Goal: Information Seeking & Learning: Learn about a topic

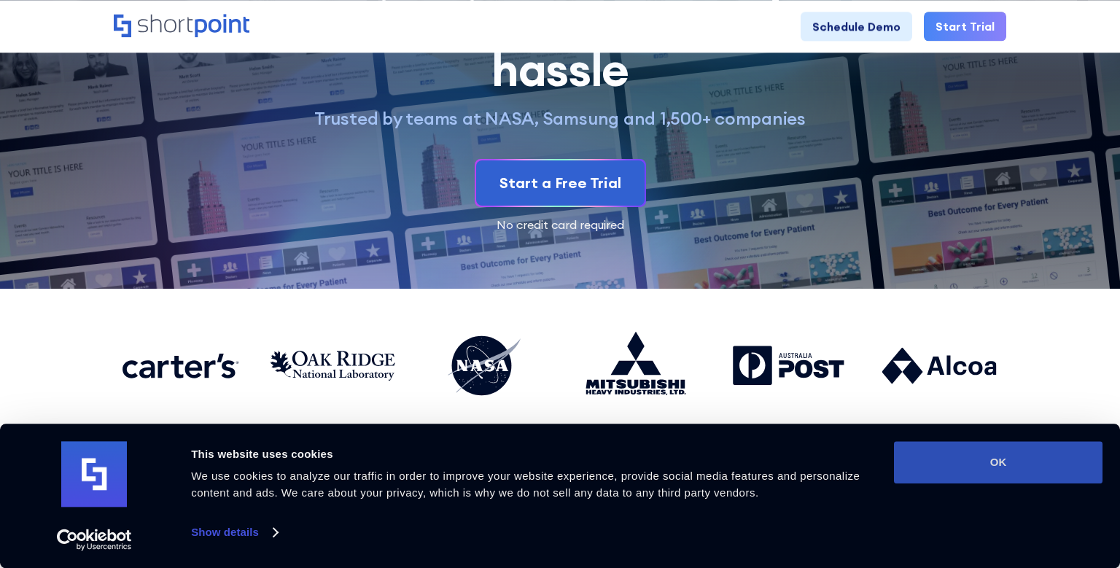
scroll to position [154, 0]
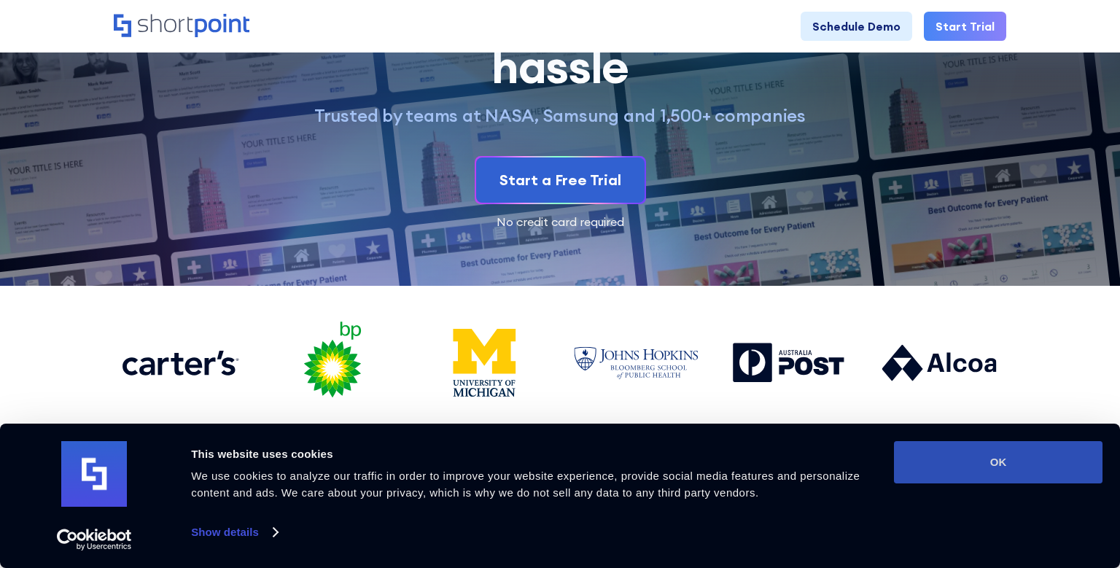
click at [1022, 459] on button "OK" at bounding box center [998, 462] width 209 height 42
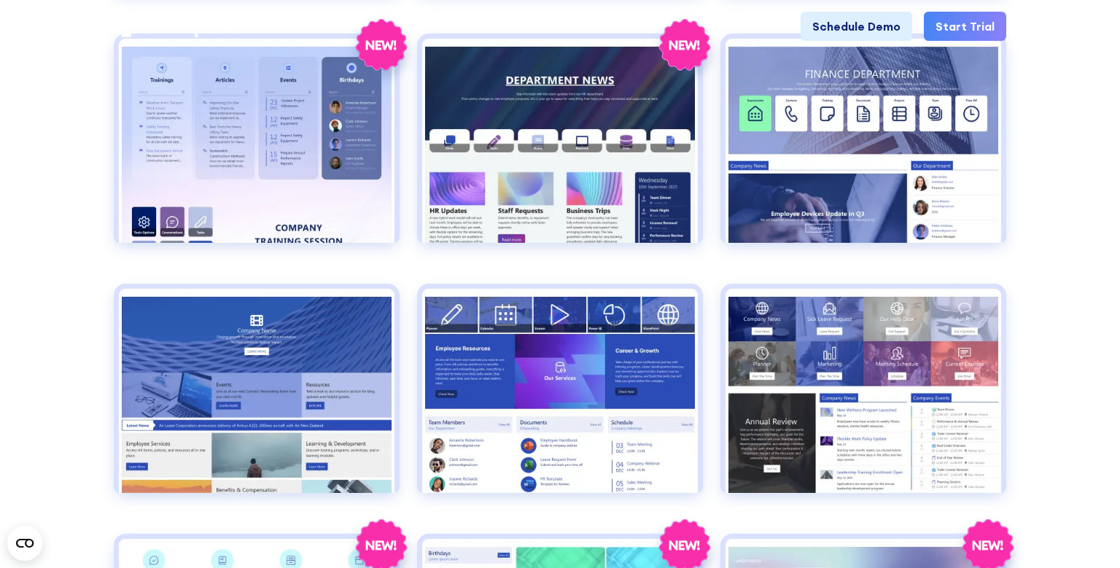
scroll to position [0, 0]
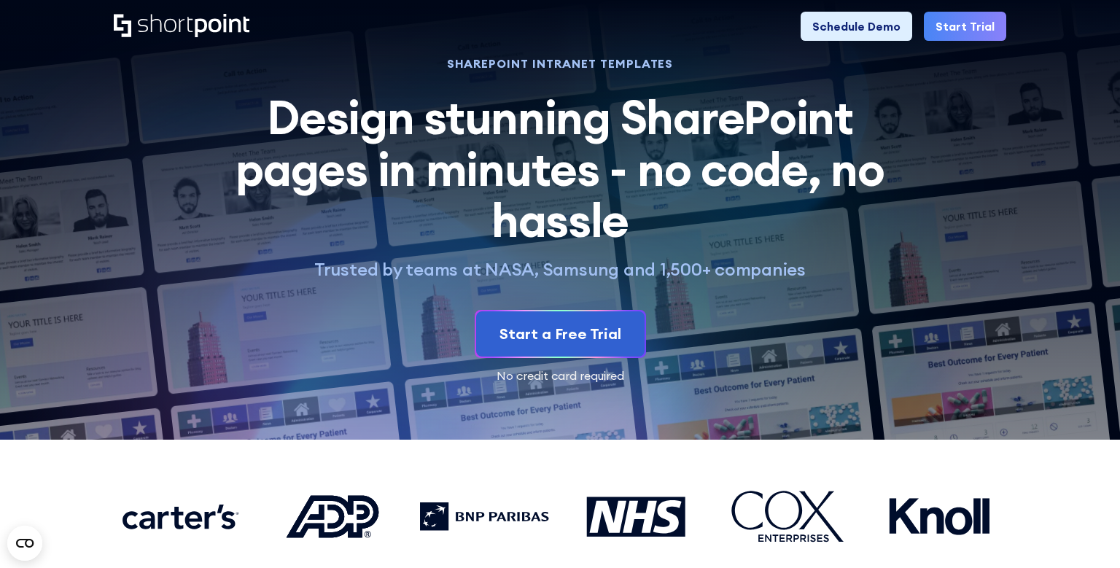
click at [569, 65] on h1 "SHAREPOINT INTRANET TEMPLATES" at bounding box center [560, 63] width 682 height 10
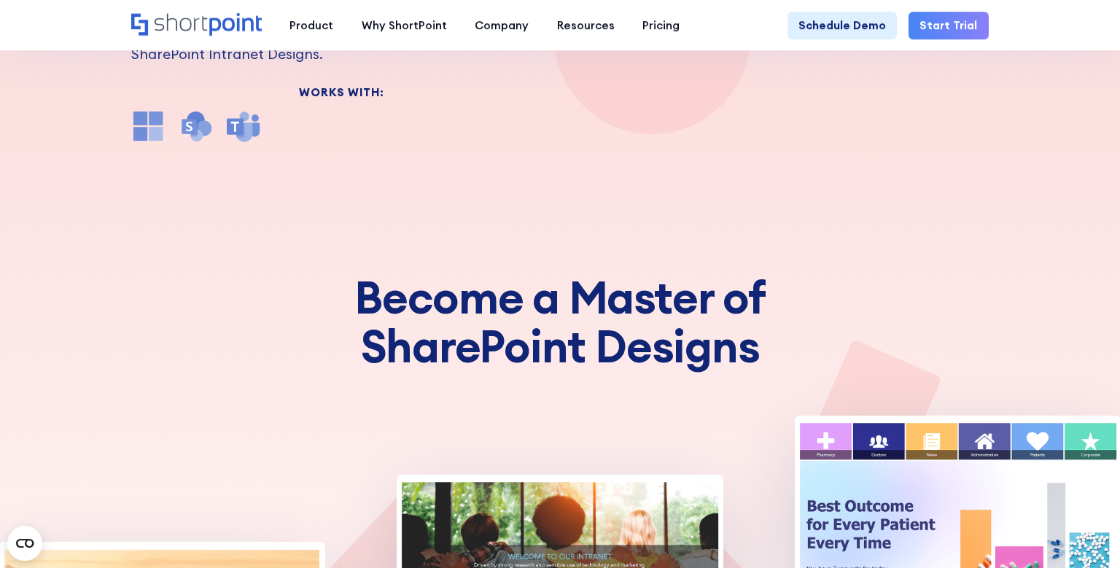
scroll to position [154, 0]
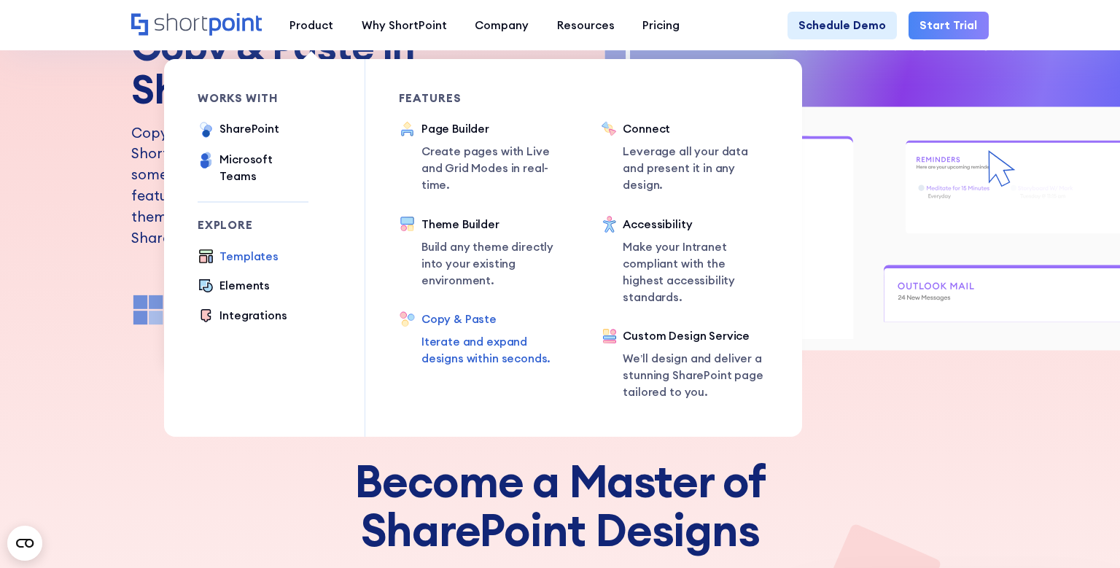
click at [255, 248] on div "Templates" at bounding box center [248, 256] width 59 height 17
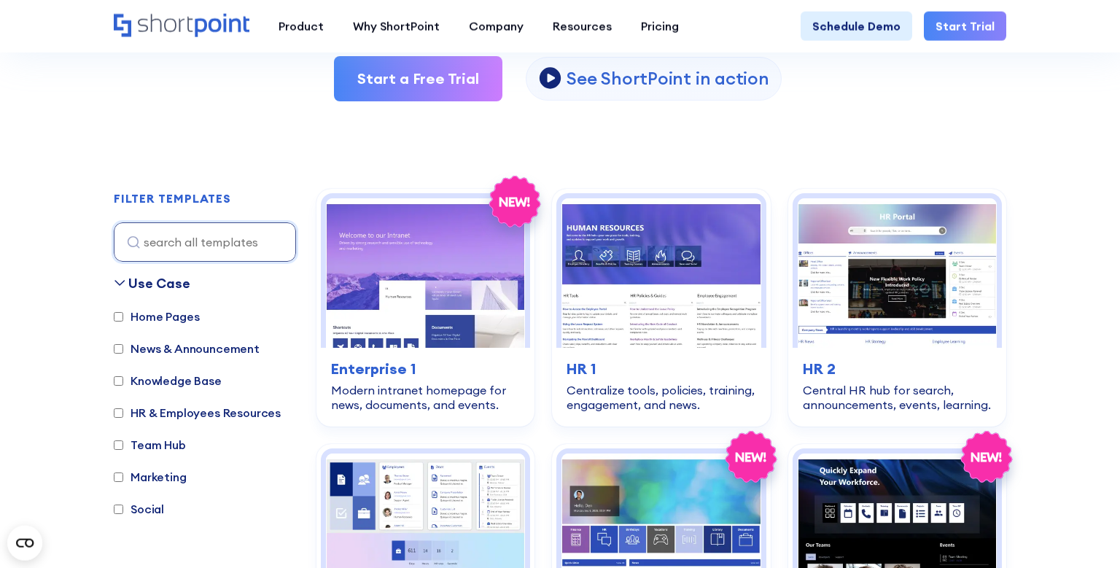
scroll to position [385, 0]
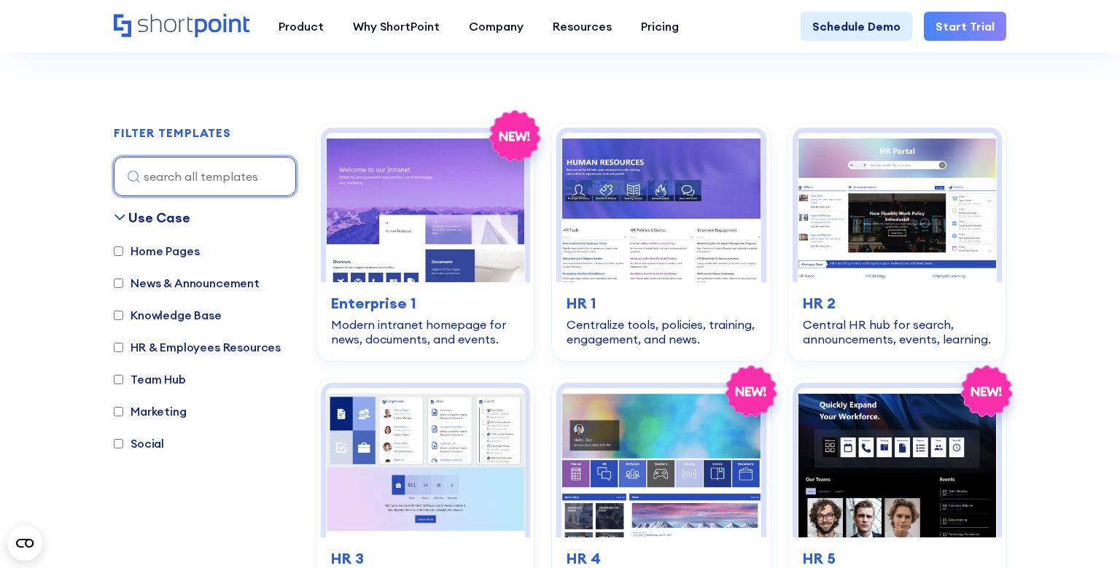
click at [219, 163] on input at bounding box center [205, 176] width 182 height 39
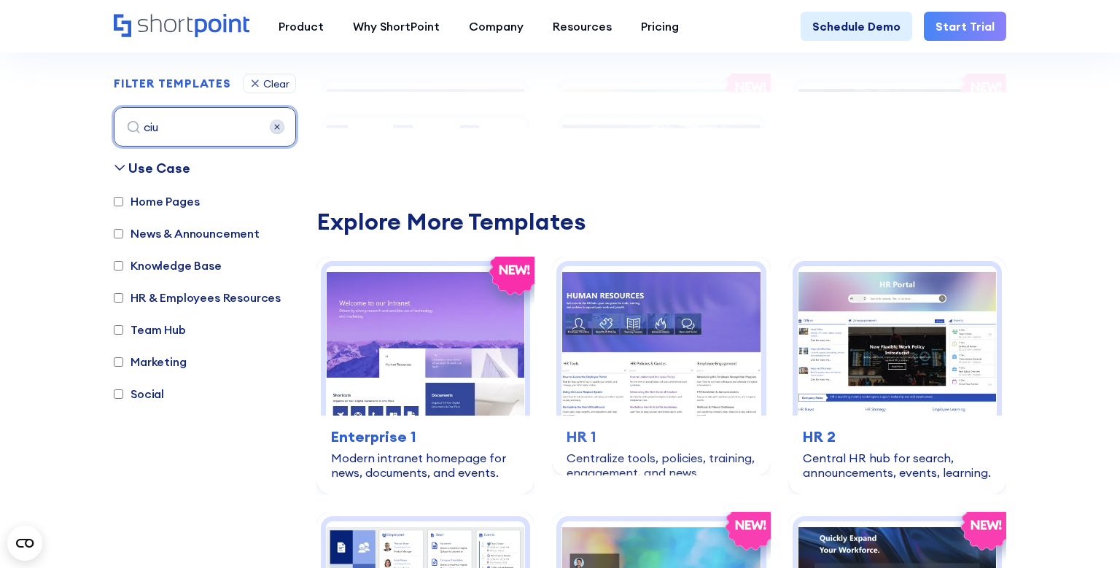
scroll to position [435, 0]
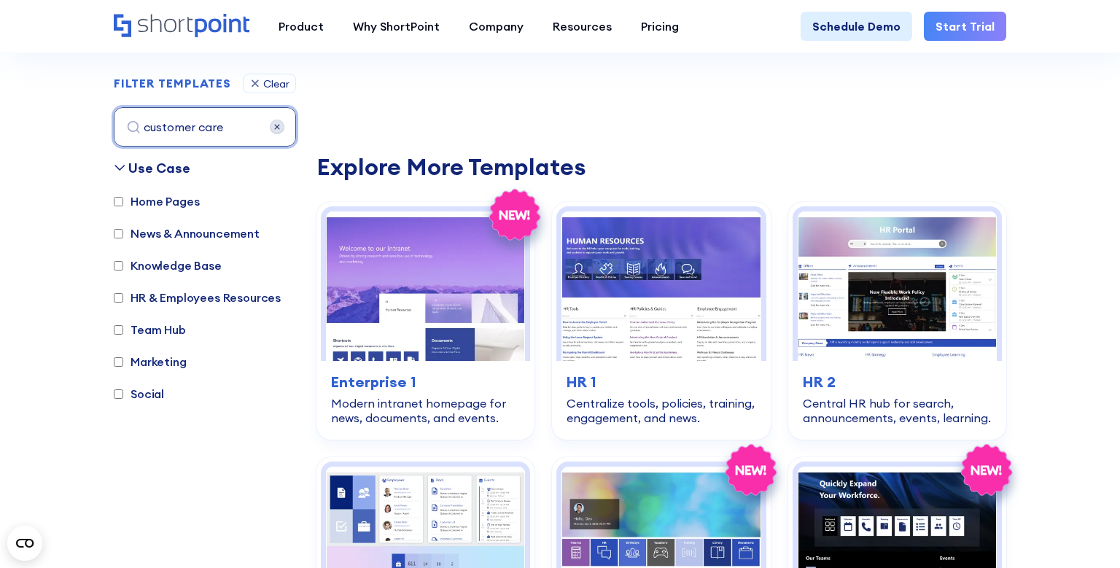
type input "customer care"
click at [235, 125] on input "customer care" at bounding box center [205, 126] width 182 height 39
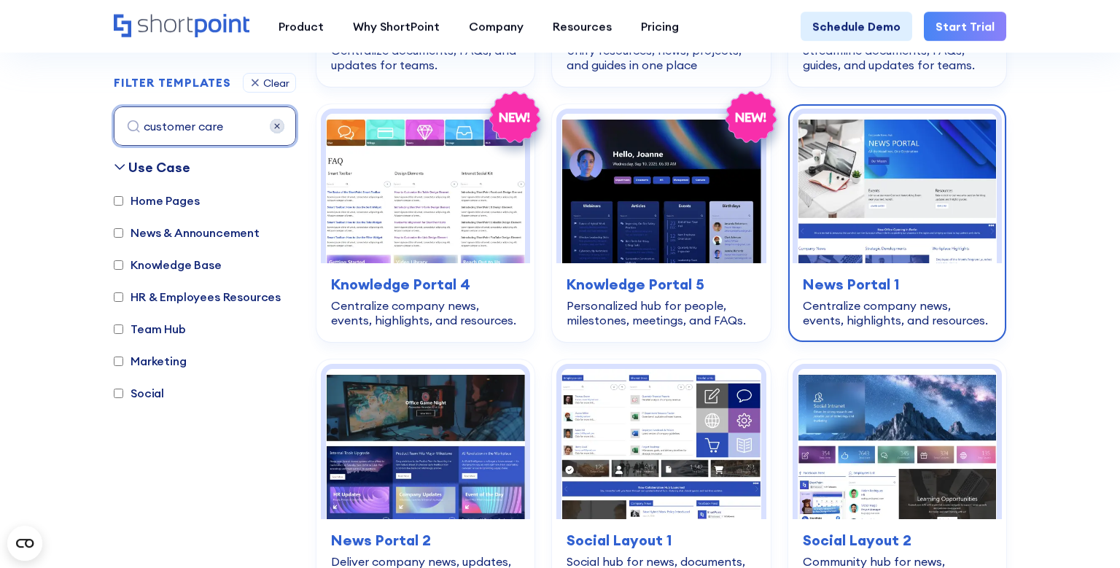
scroll to position [1843, 0]
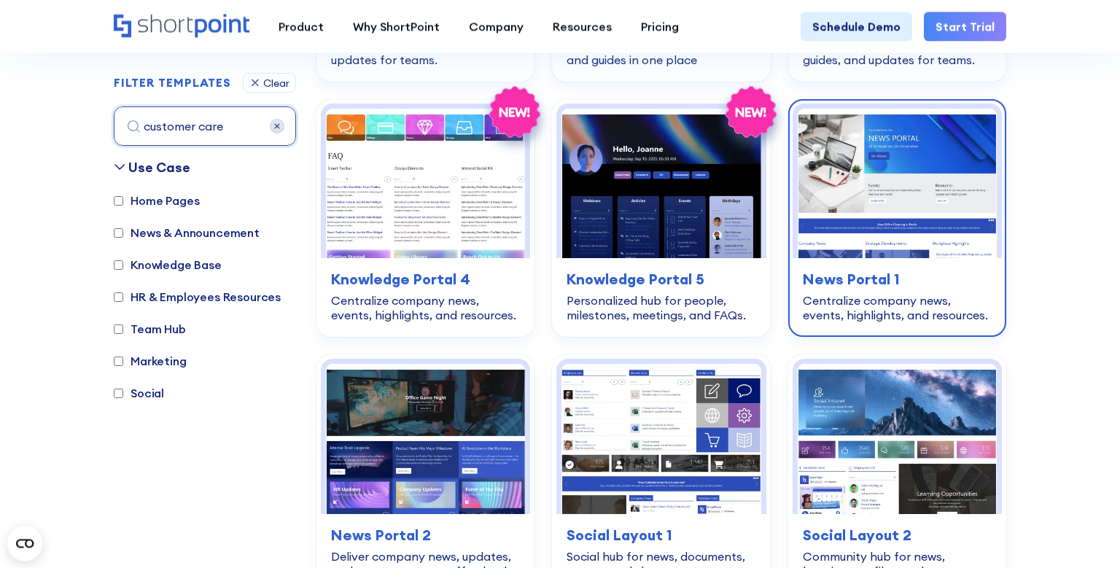
click at [846, 133] on img at bounding box center [897, 183] width 199 height 149
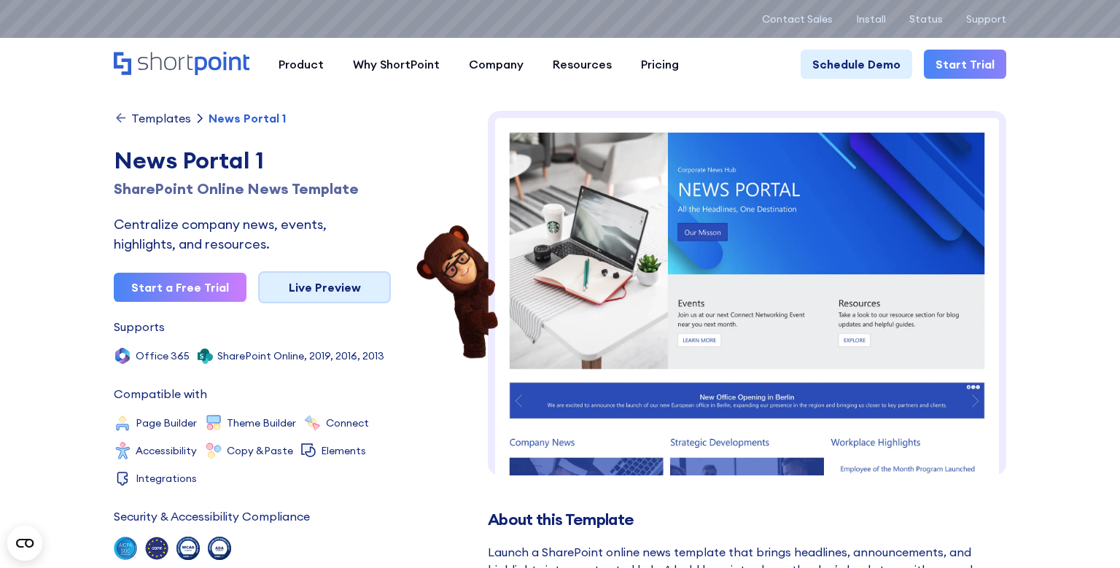
click at [277, 284] on link "Live Preview" at bounding box center [324, 287] width 133 height 32
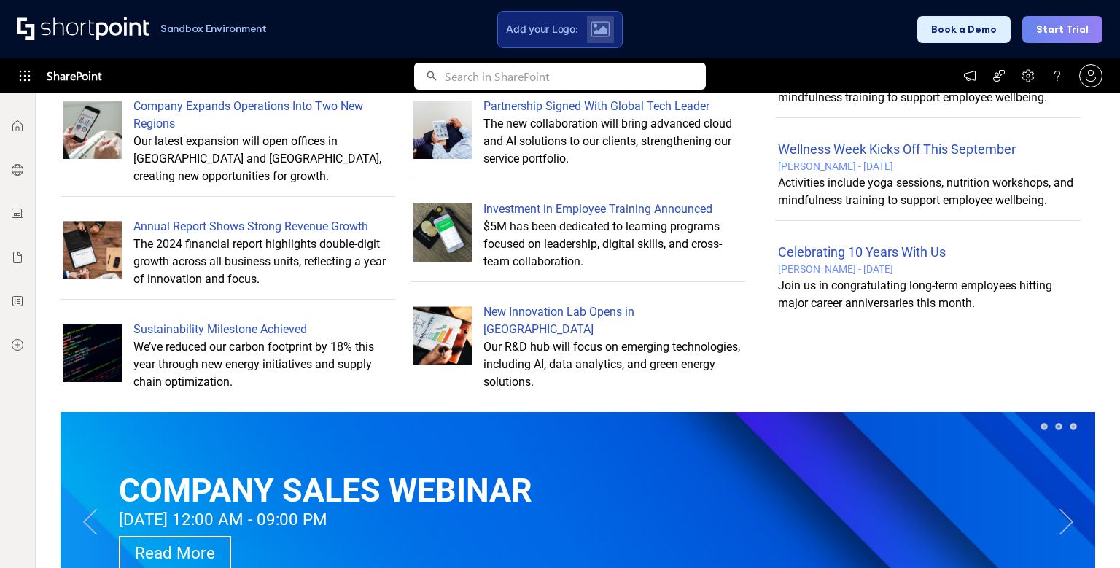
scroll to position [895, 0]
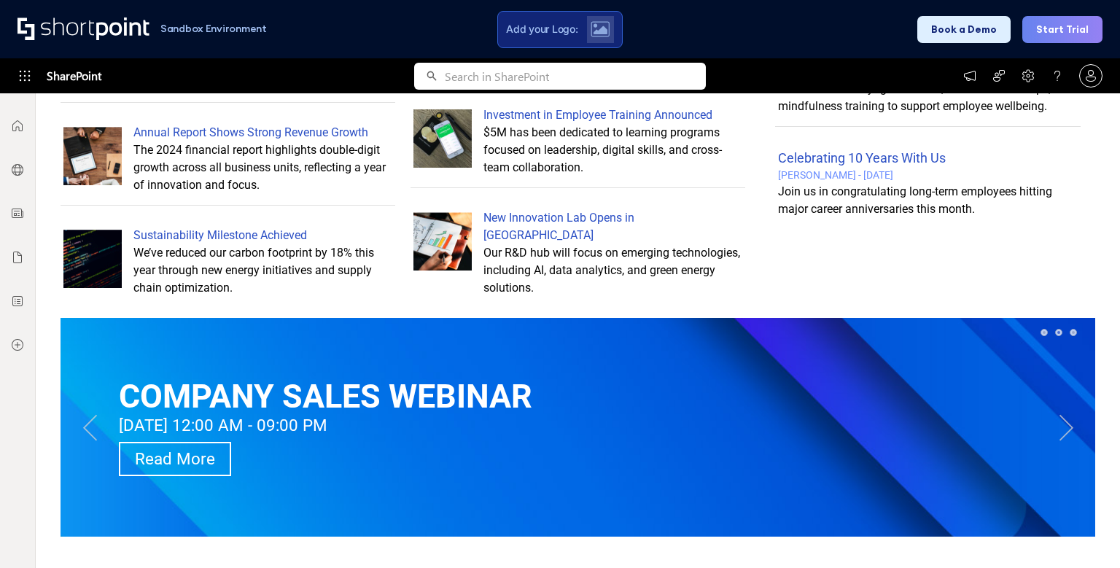
click at [1064, 428] on button "Next" at bounding box center [1065, 427] width 29 height 29
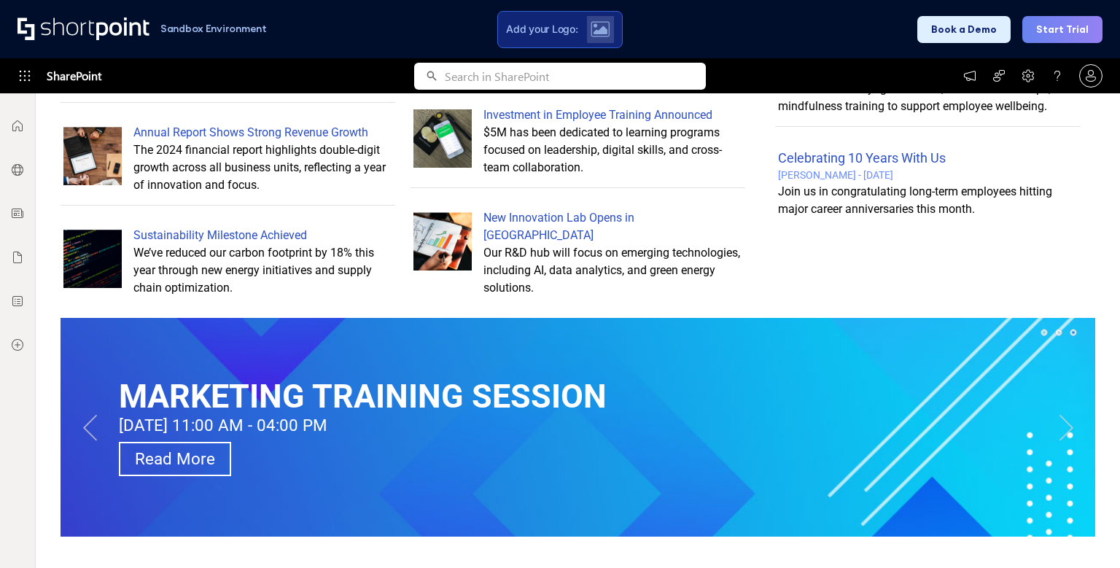
click at [1064, 427] on button "Next" at bounding box center [1065, 427] width 29 height 29
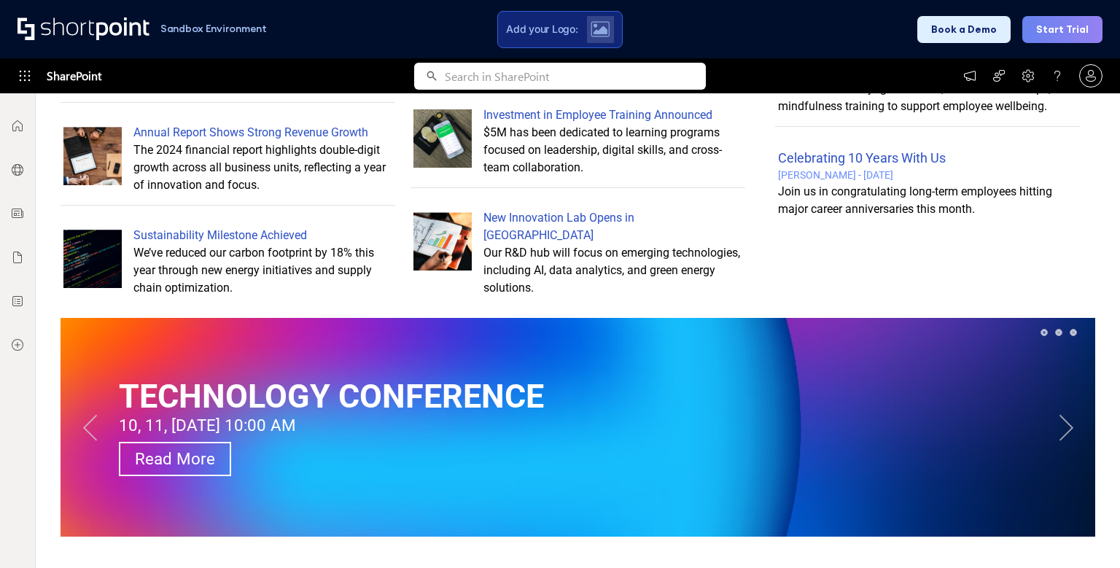
click at [1064, 427] on button "Next" at bounding box center [1065, 427] width 29 height 29
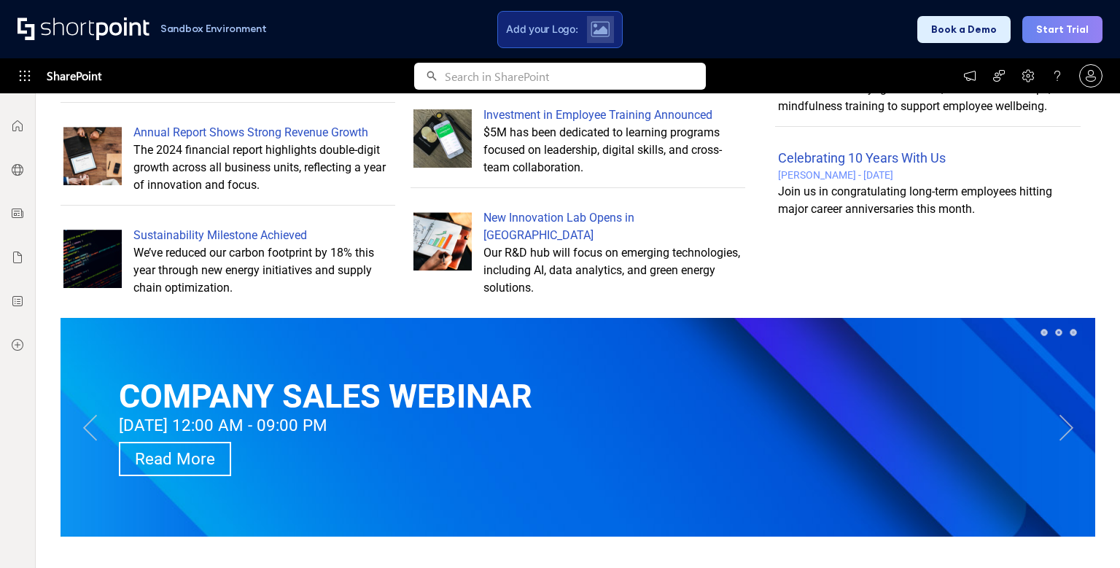
click at [1064, 427] on button "Next" at bounding box center [1065, 427] width 29 height 29
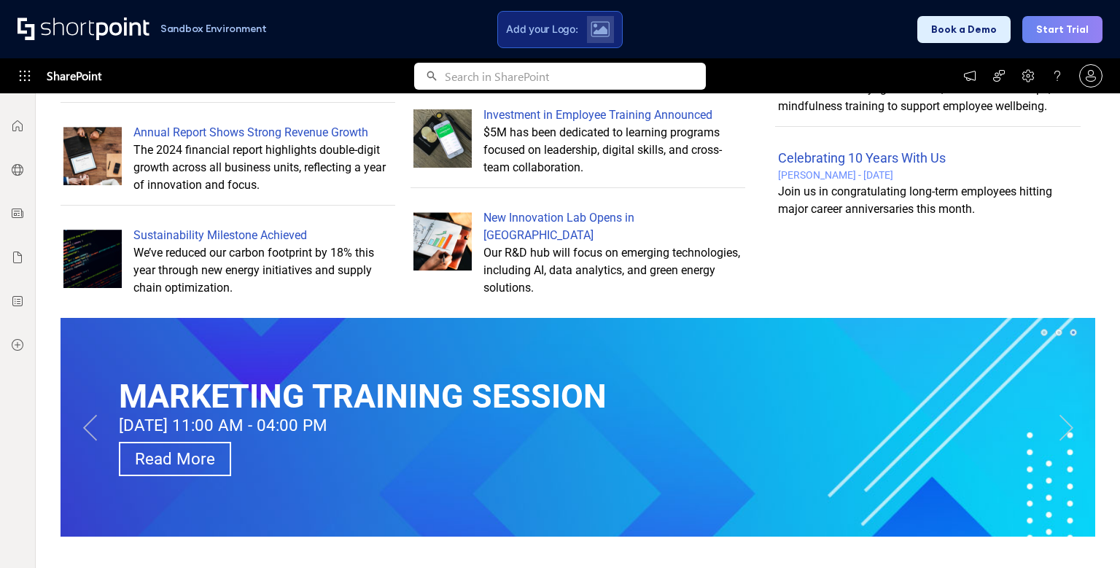
click at [1064, 427] on button "Next" at bounding box center [1065, 427] width 29 height 29
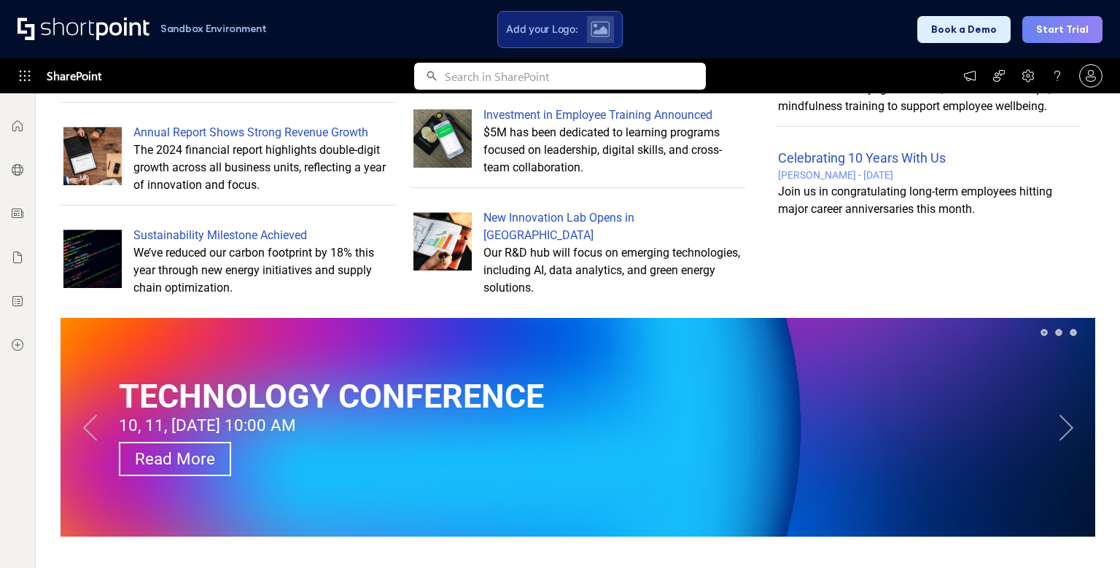
click at [1064, 427] on button "Next" at bounding box center [1065, 427] width 29 height 29
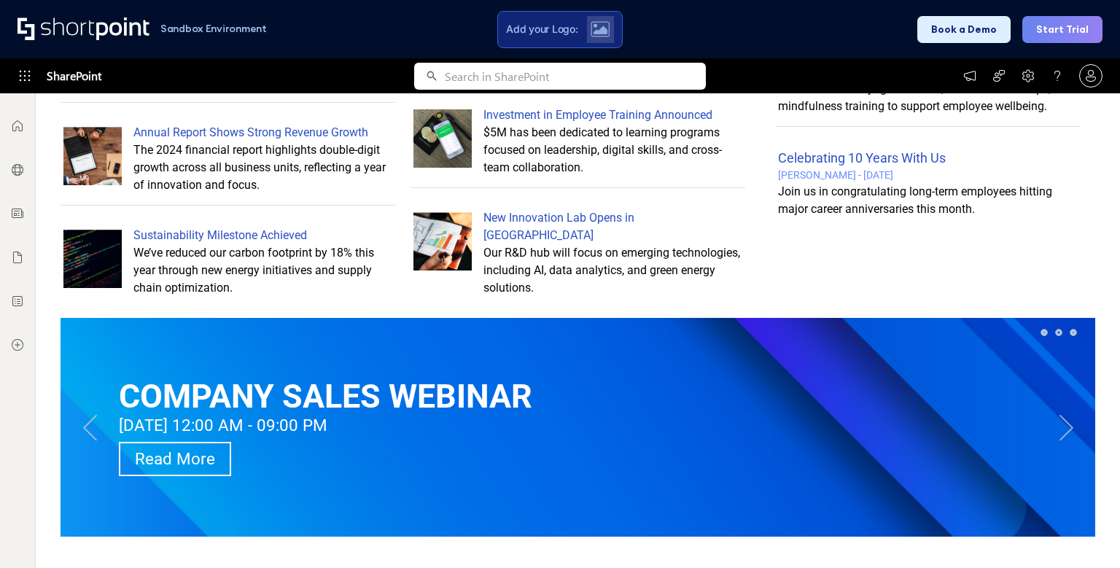
click at [1064, 427] on button "Next" at bounding box center [1065, 427] width 29 height 29
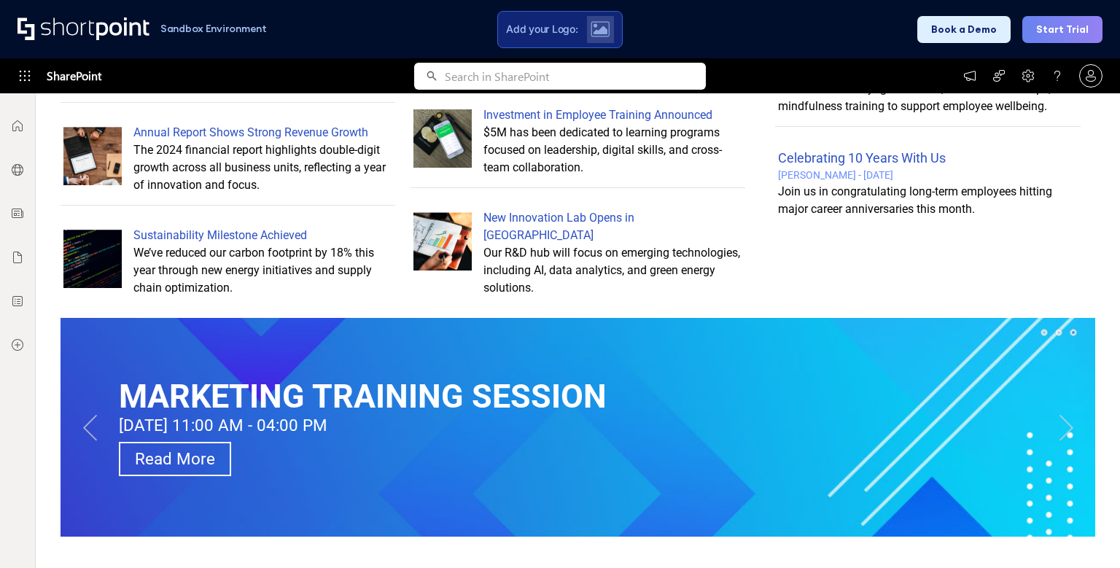
click at [1064, 427] on button "Next" at bounding box center [1065, 427] width 29 height 29
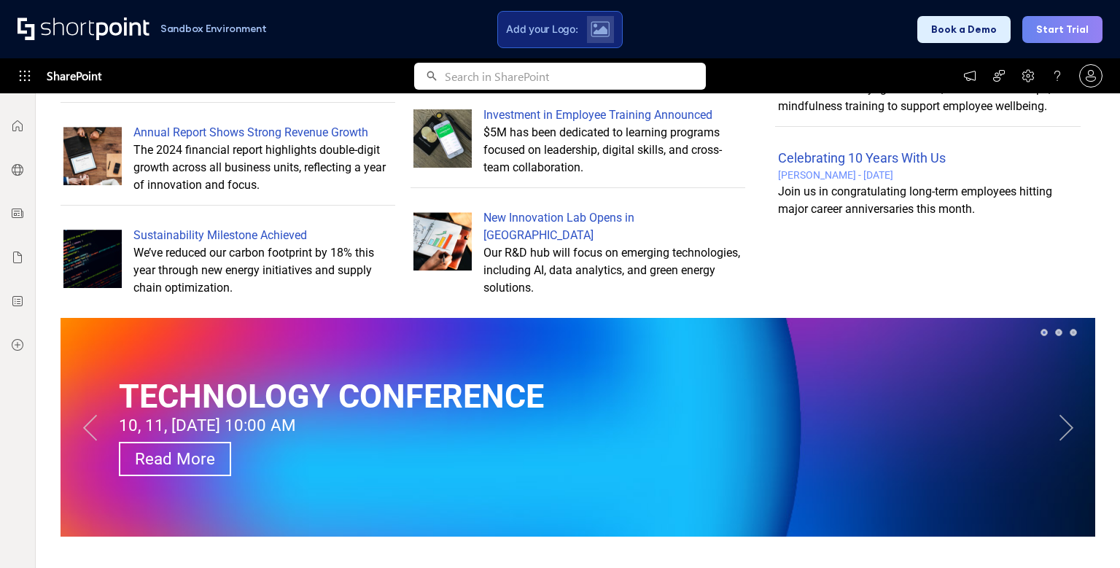
click at [1064, 427] on button "Next" at bounding box center [1065, 427] width 29 height 29
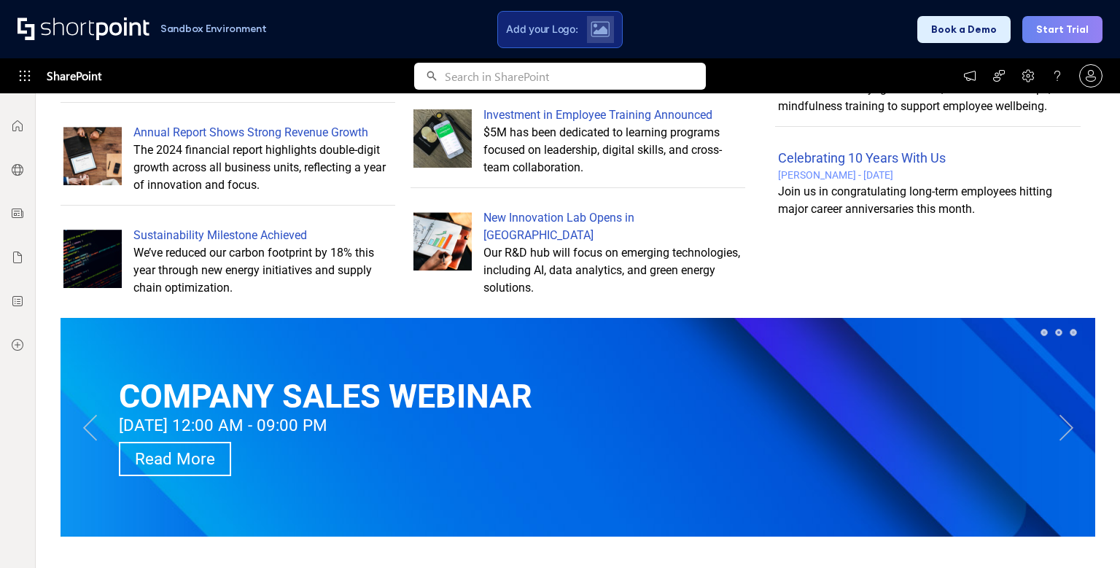
click at [1064, 427] on button "Next" at bounding box center [1065, 427] width 29 height 29
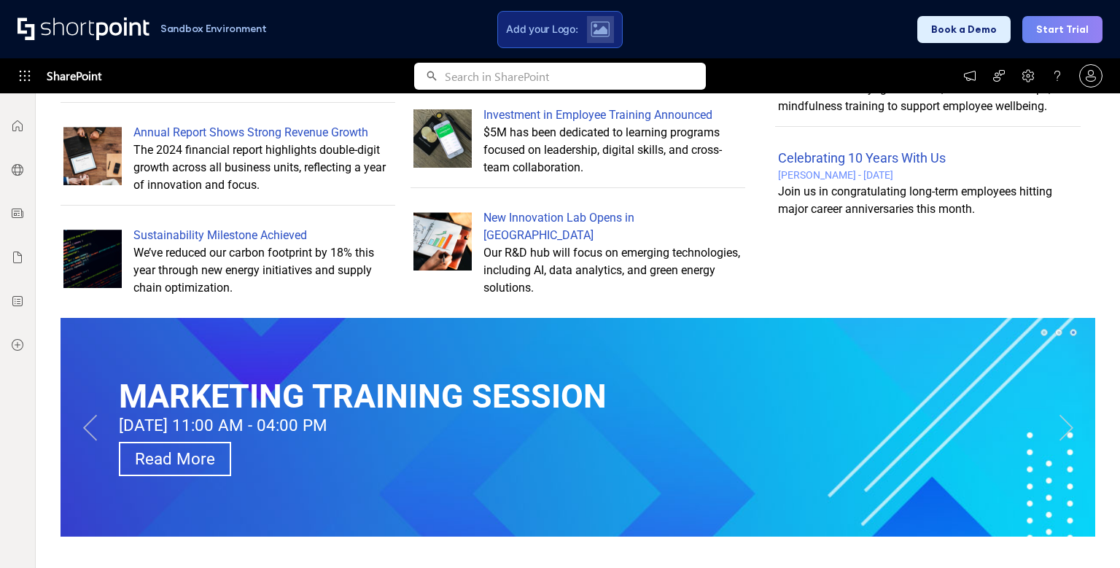
click at [1064, 427] on button "Next" at bounding box center [1065, 427] width 29 height 29
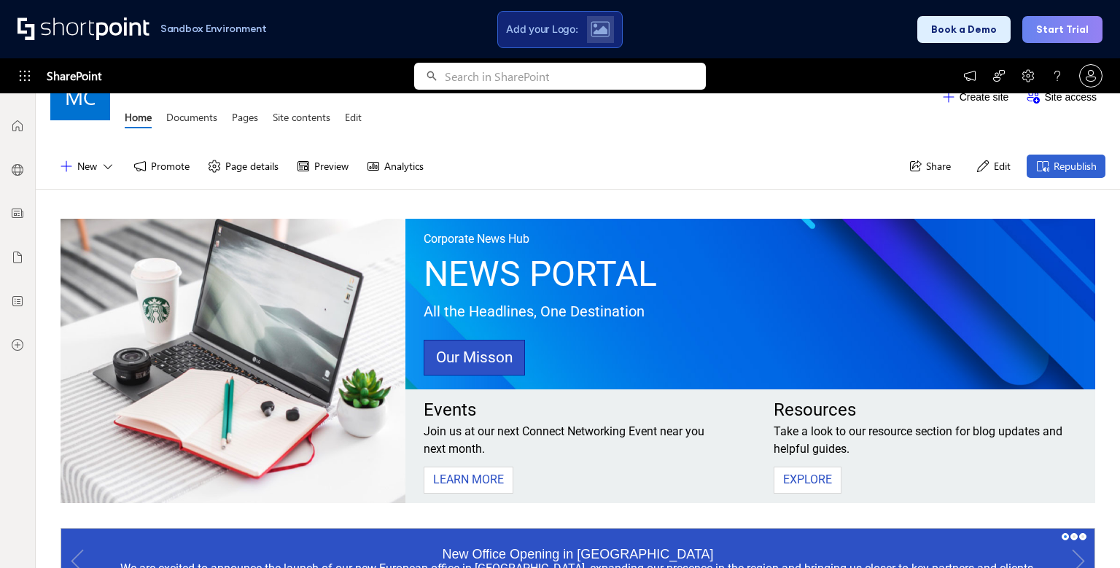
scroll to position [0, 0]
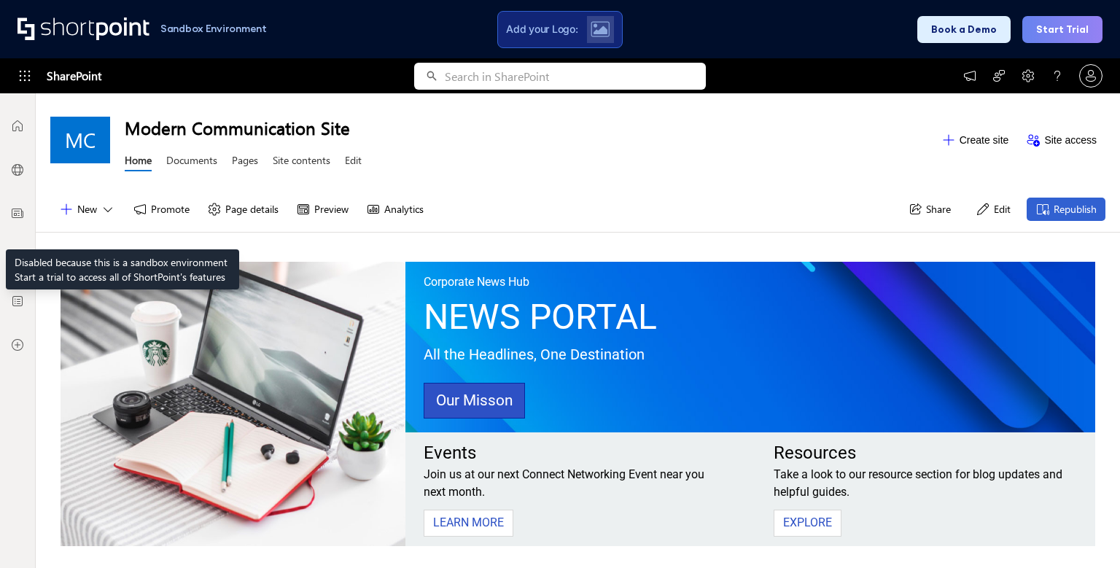
click at [112, 213] on icon at bounding box center [108, 209] width 15 height 15
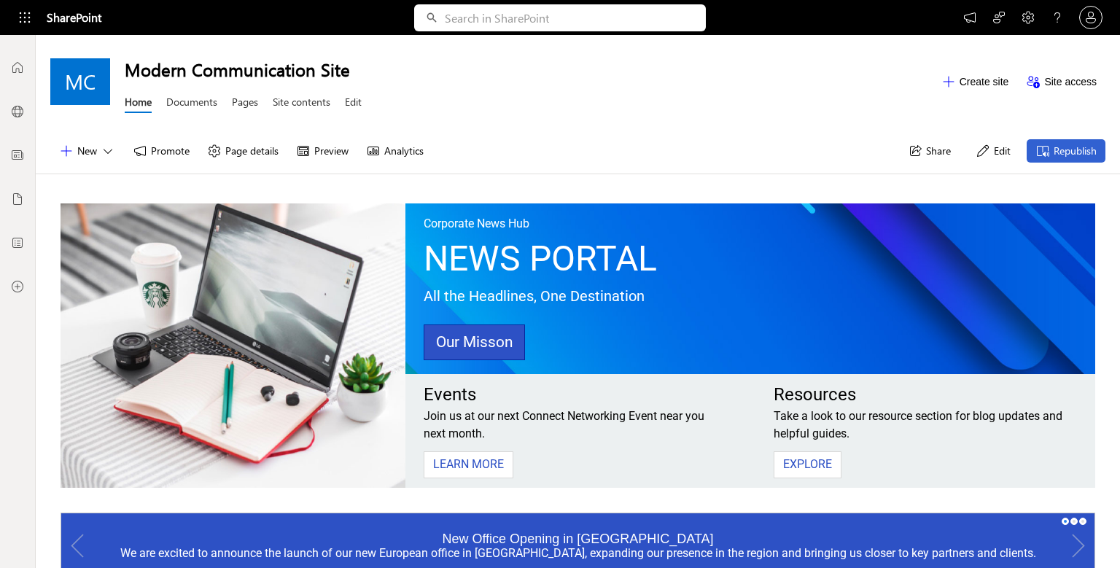
click at [626, 130] on div "New Promote Page details Preview Analytics Share Edit Republish" at bounding box center [578, 151] width 1084 height 46
click at [211, 40] on div "MC Modern Communication Site Home Documents Pages Site contents Edit Create sit…" at bounding box center [578, 81] width 1084 height 93
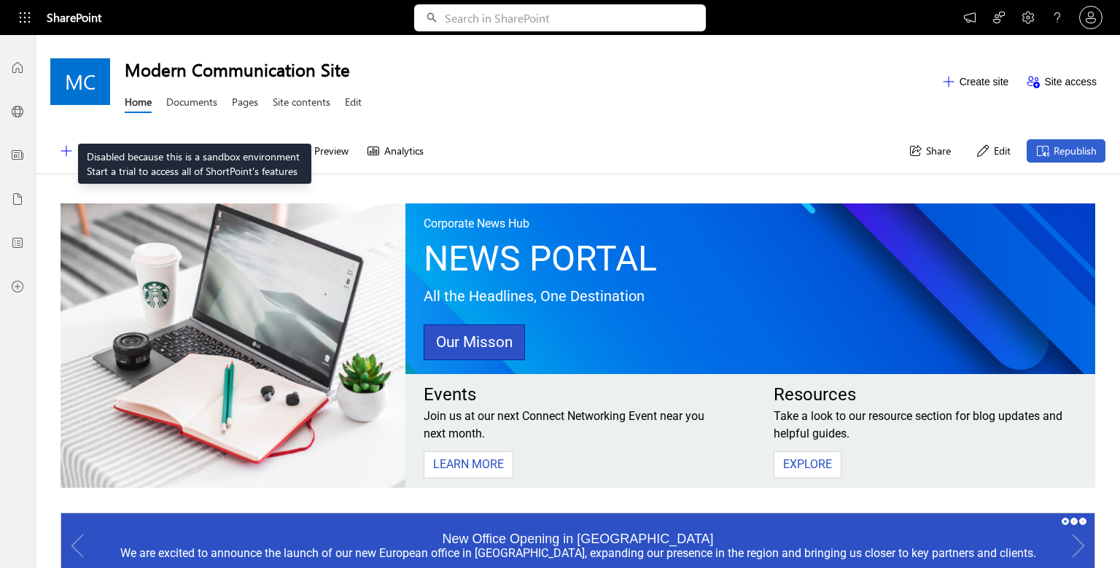
click at [195, 107] on link "Documents" at bounding box center [191, 104] width 51 height 18
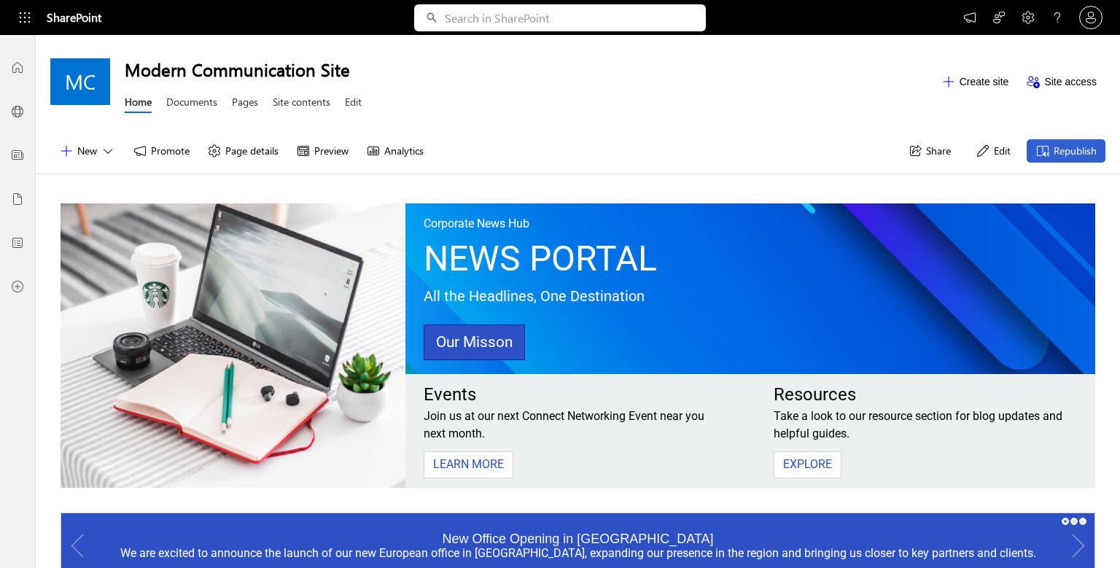
click at [811, 126] on div "MC Modern Communication Site Home Documents Pages Site contents Edit Create sit…" at bounding box center [578, 81] width 1084 height 93
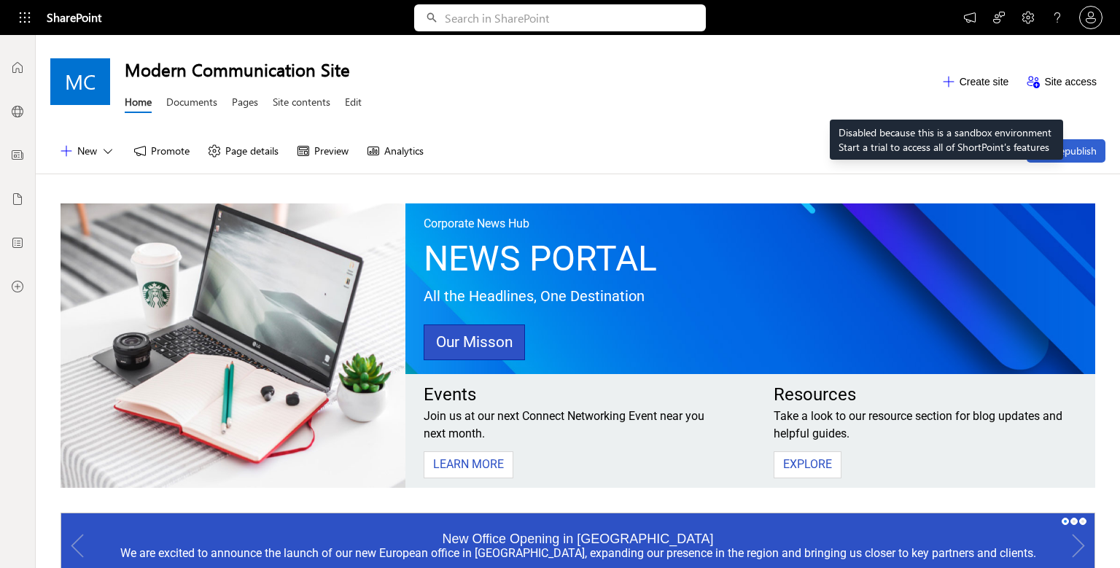
click at [946, 83] on icon at bounding box center [948, 81] width 15 height 15
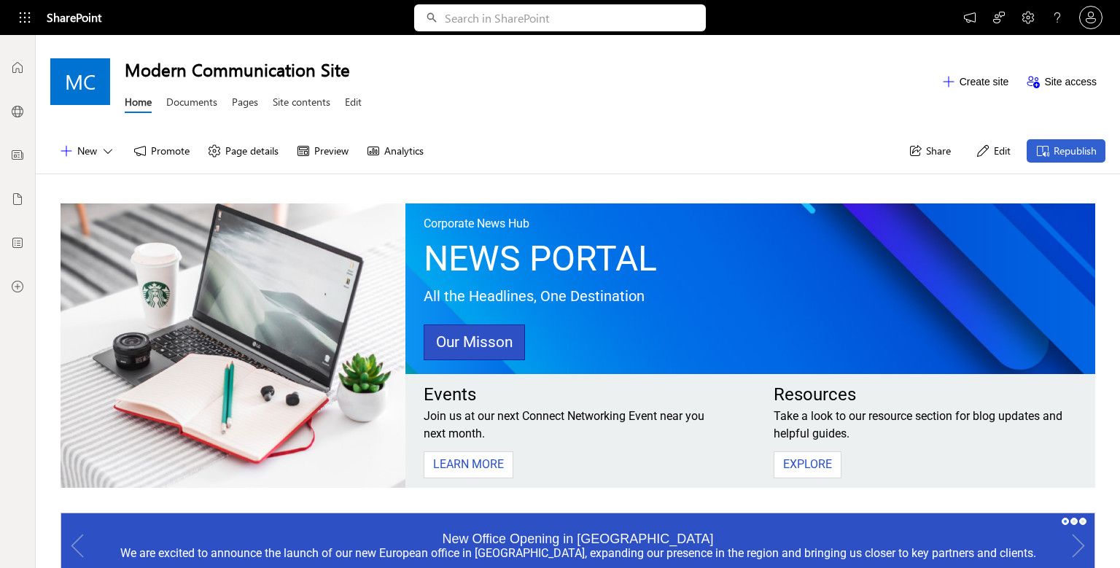
click at [814, 101] on div "Modern Communication Site Home Documents Pages Site contents Edit" at bounding box center [529, 81] width 808 height 71
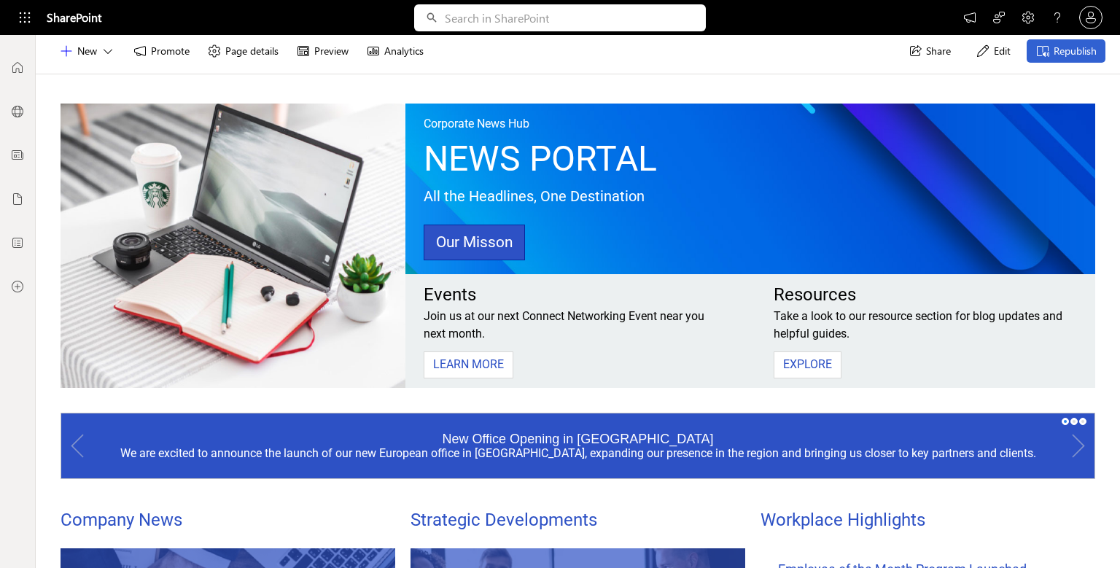
scroll to position [94, 0]
